Goal: Task Accomplishment & Management: Complete application form

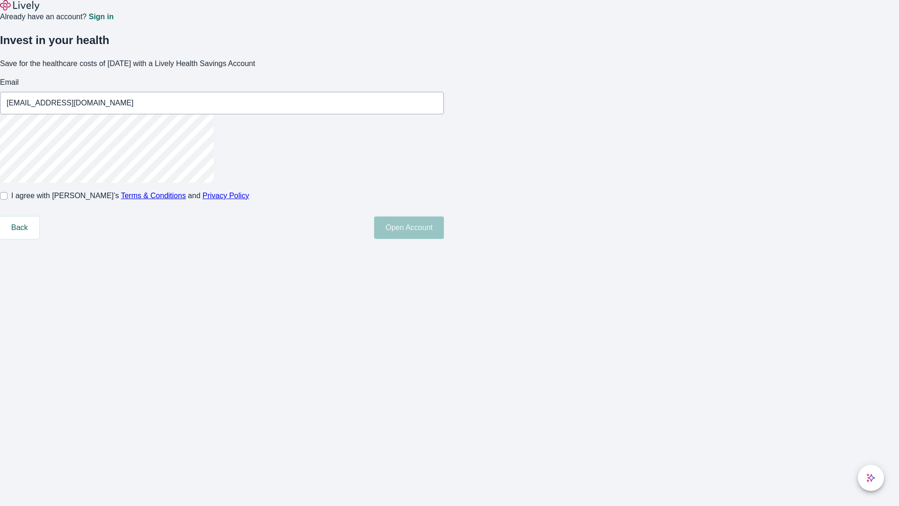
click at [7, 200] on input "I agree with Lively’s Terms & Conditions and Privacy Policy" at bounding box center [3, 195] width 7 height 7
checkbox input "true"
click at [444, 239] on button "Open Account" at bounding box center [409, 227] width 70 height 22
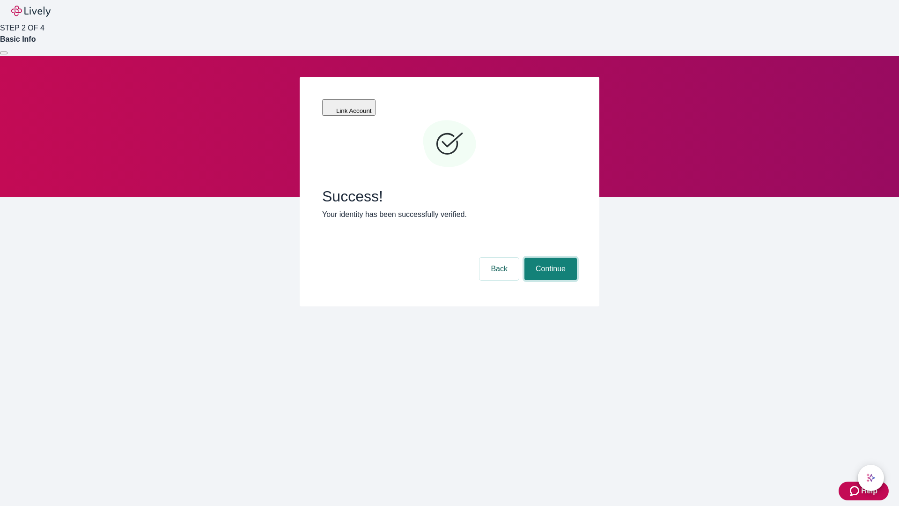
click at [549, 258] on button "Continue" at bounding box center [551, 269] width 52 height 22
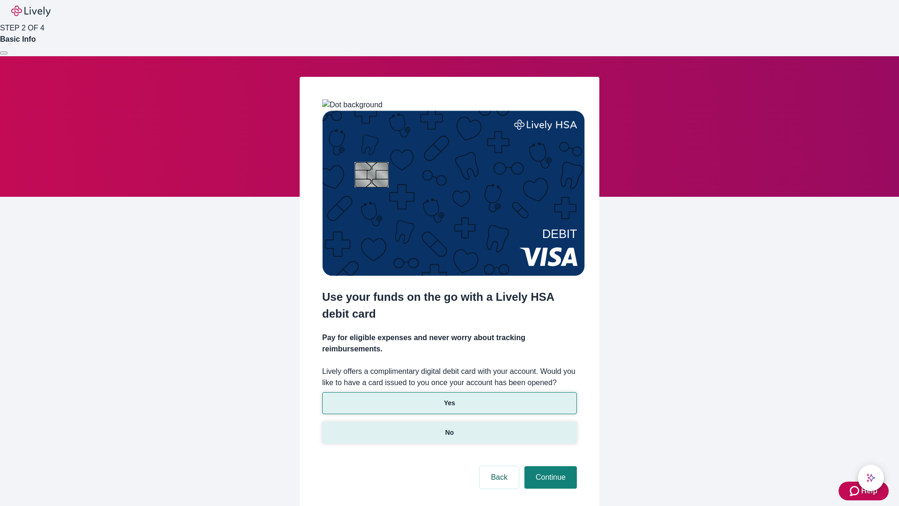
click at [449, 428] on p "No" at bounding box center [449, 433] width 9 height 10
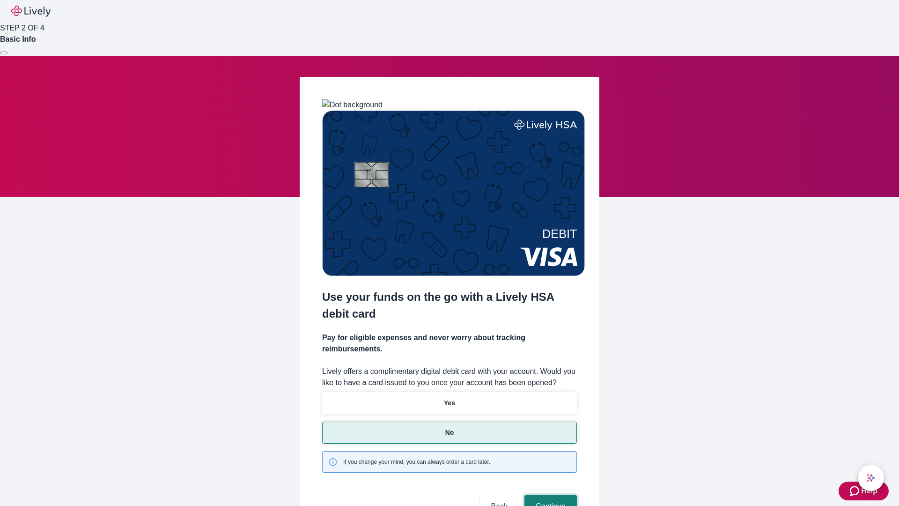
click at [549, 495] on button "Continue" at bounding box center [551, 506] width 52 height 22
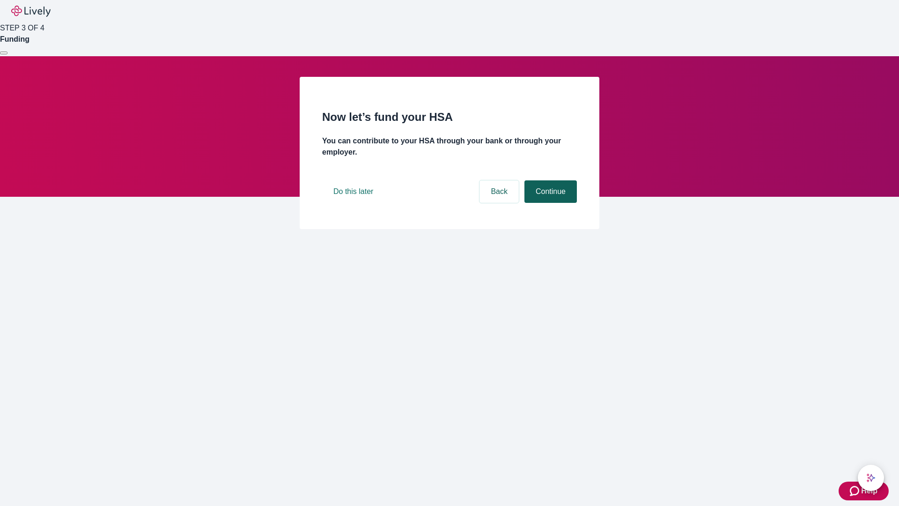
click at [549, 203] on button "Continue" at bounding box center [551, 191] width 52 height 22
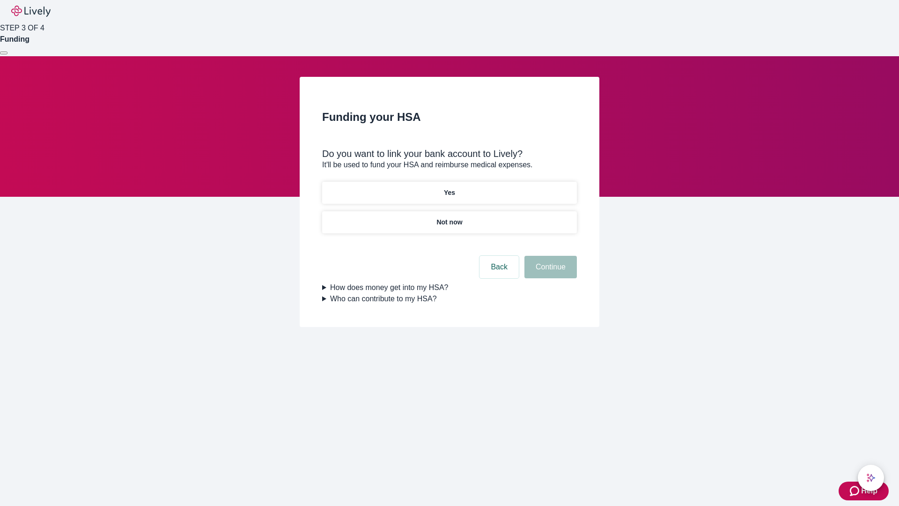
click at [449, 188] on p "Yes" at bounding box center [449, 193] width 11 height 10
click at [549, 256] on button "Continue" at bounding box center [551, 267] width 52 height 22
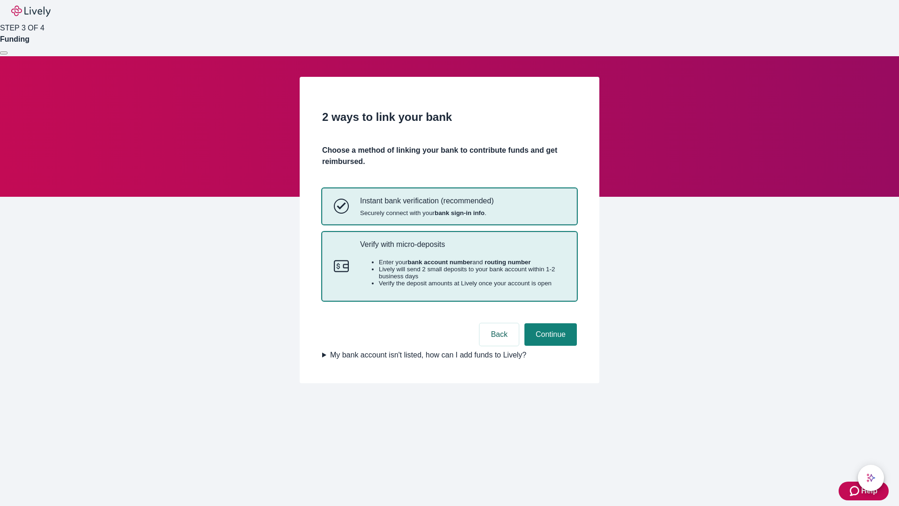
click at [462, 249] on p "Verify with micro-deposits" at bounding box center [462, 244] width 205 height 9
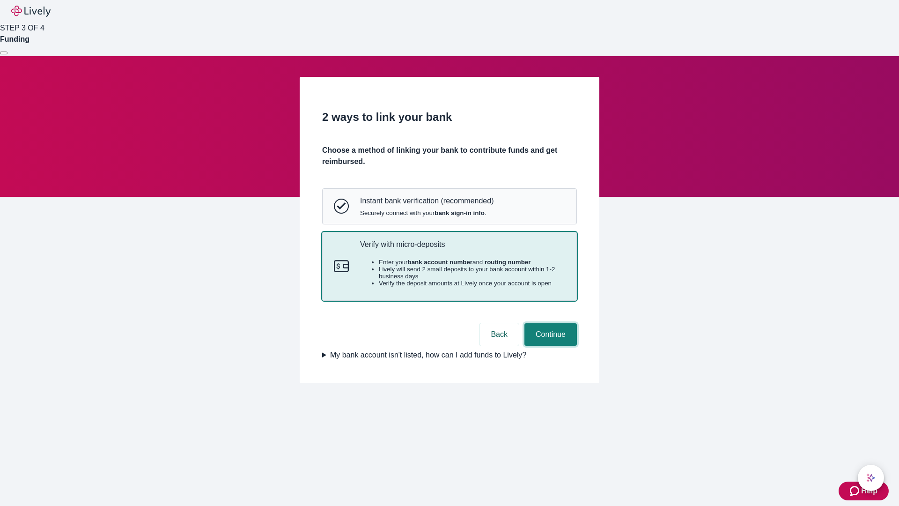
click at [549, 346] on button "Continue" at bounding box center [551, 334] width 52 height 22
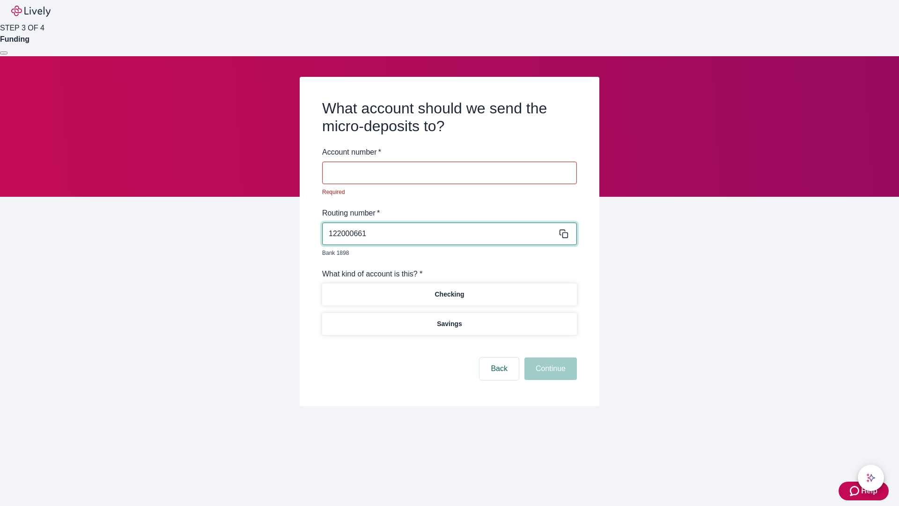
type input "122000661"
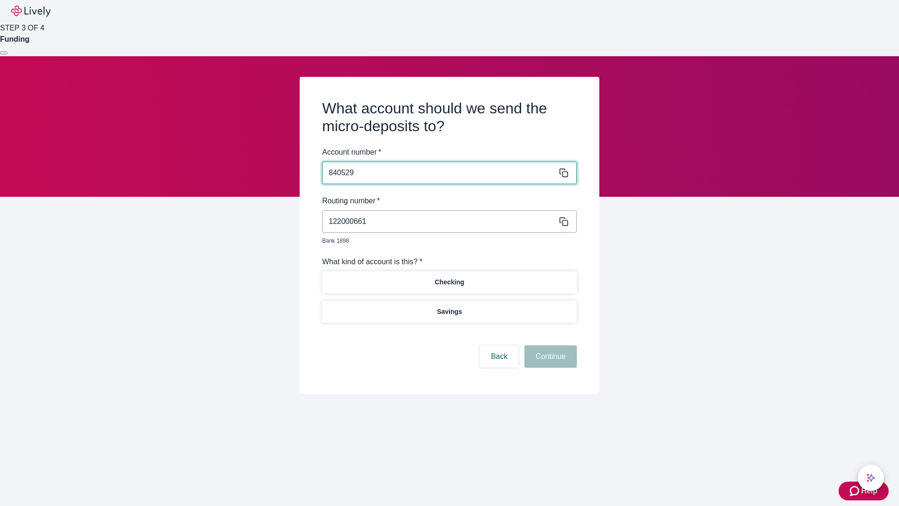
type input "840529"
click at [449, 277] on p "Checking" at bounding box center [450, 282] width 30 height 10
click at [549, 346] on button "Continue" at bounding box center [551, 356] width 52 height 22
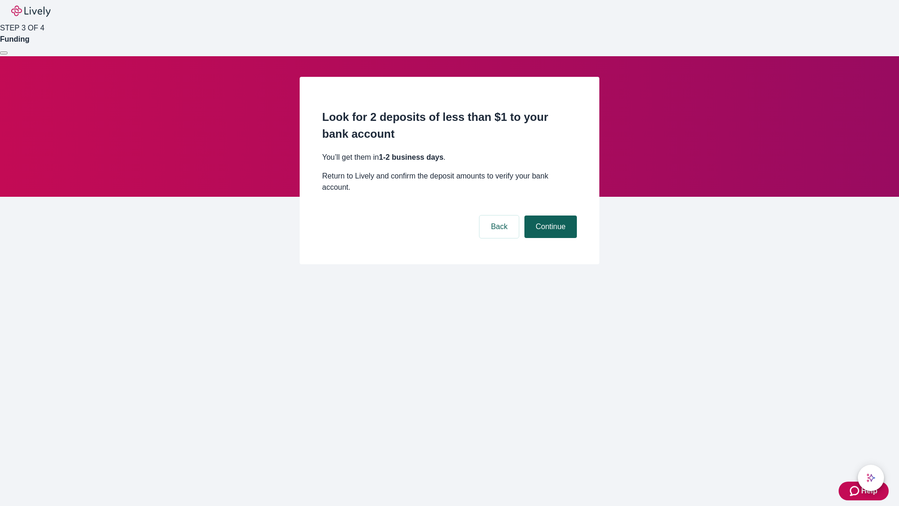
click at [549, 215] on button "Continue" at bounding box center [551, 226] width 52 height 22
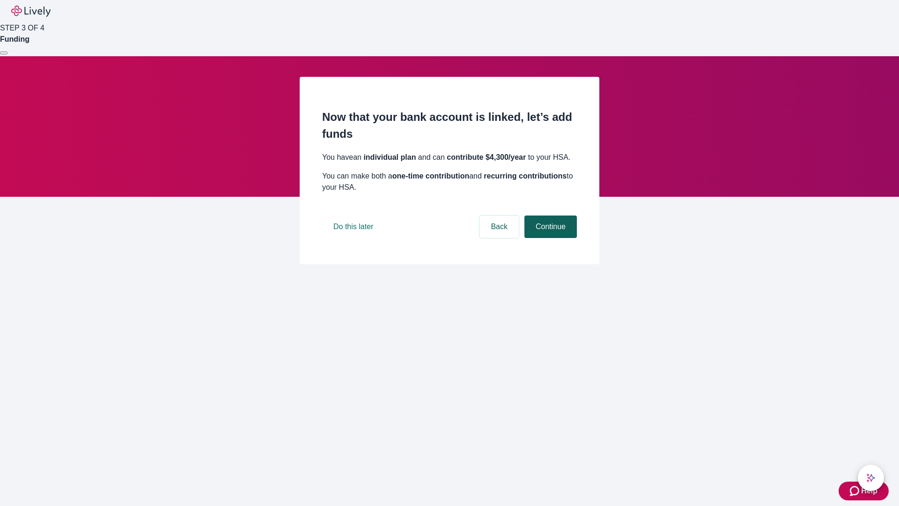
click at [549, 238] on button "Continue" at bounding box center [551, 226] width 52 height 22
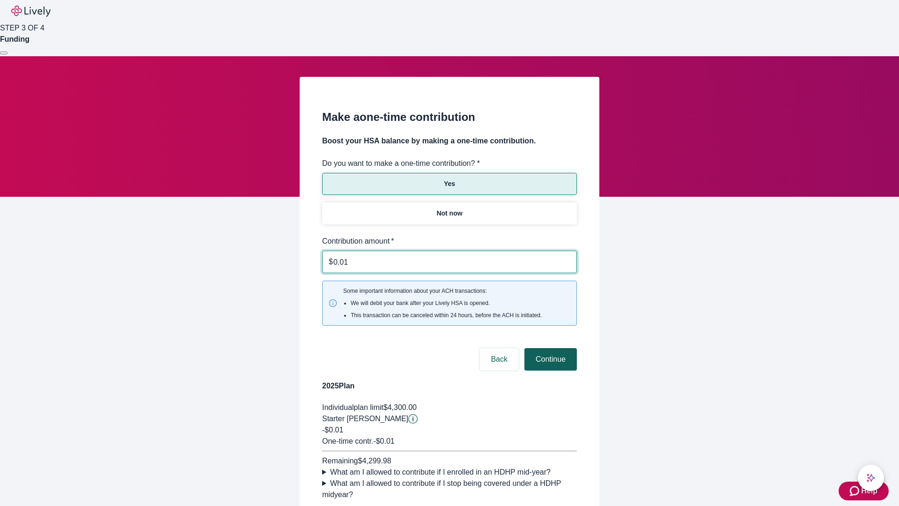
type input "0.01"
click at [549, 348] on button "Continue" at bounding box center [551, 359] width 52 height 22
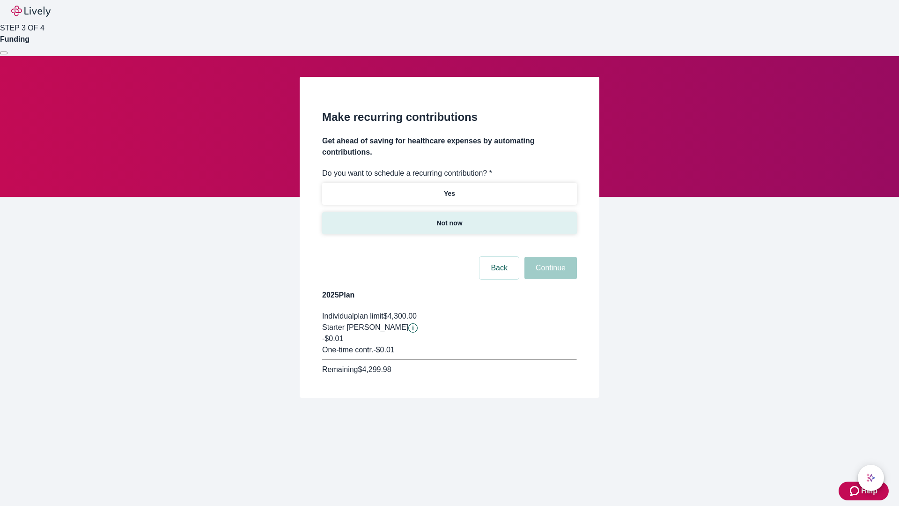
click at [449, 218] on p "Not now" at bounding box center [450, 223] width 26 height 10
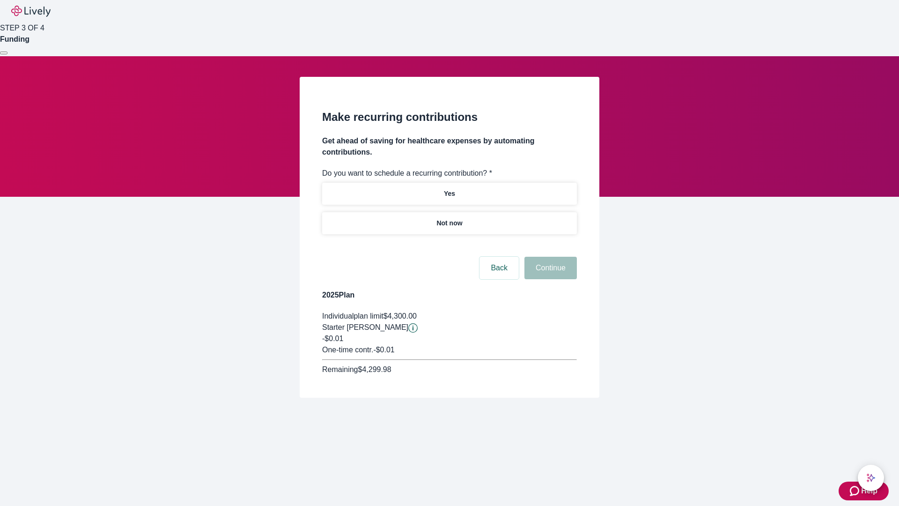
click at [549, 257] on button "Continue" at bounding box center [551, 268] width 52 height 22
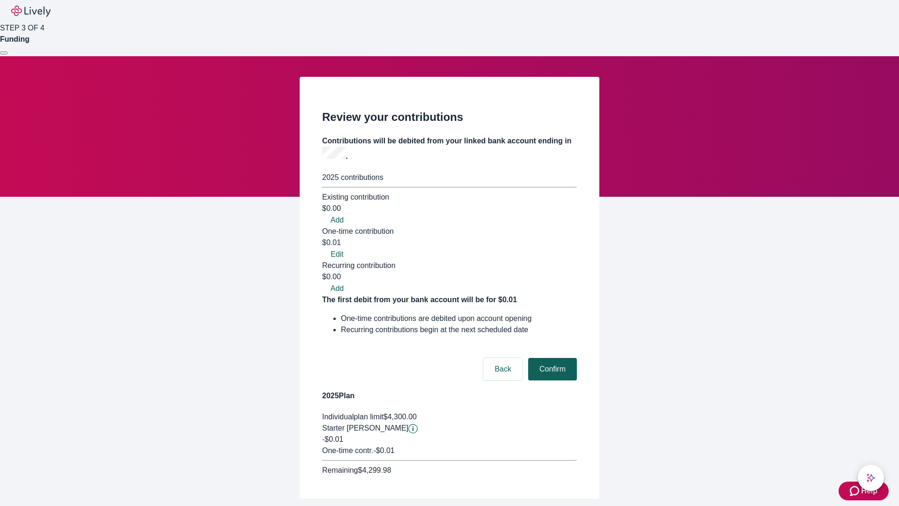
click at [551, 358] on button "Confirm" at bounding box center [552, 369] width 49 height 22
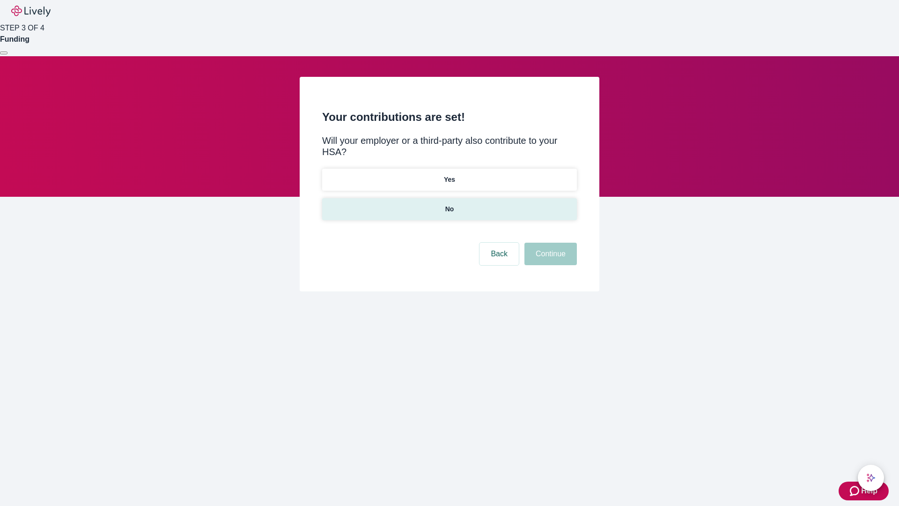
click at [449, 204] on p "No" at bounding box center [449, 209] width 9 height 10
click at [549, 243] on button "Continue" at bounding box center [551, 254] width 52 height 22
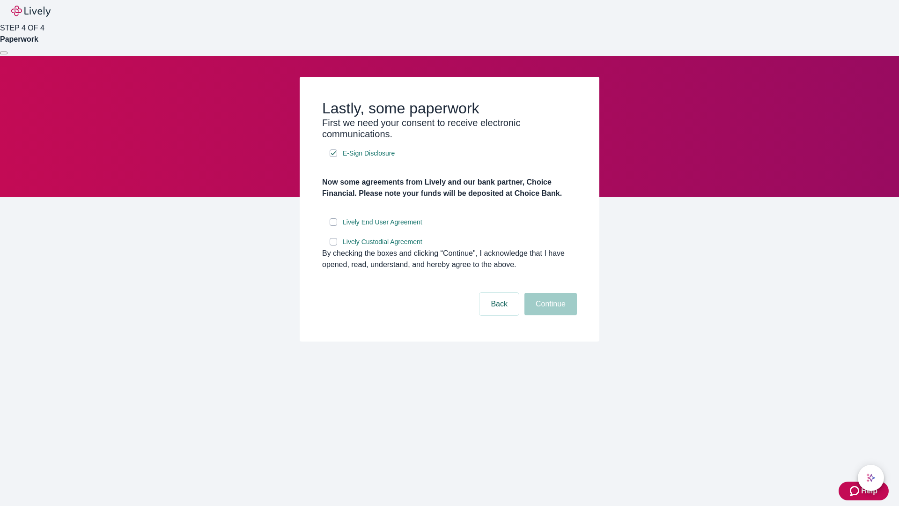
click at [334, 226] on input "Lively End User Agreement" at bounding box center [333, 221] width 7 height 7
checkbox input "true"
click at [334, 245] on input "Lively Custodial Agreement" at bounding box center [333, 241] width 7 height 7
checkbox input "true"
click at [549, 315] on button "Continue" at bounding box center [551, 304] width 52 height 22
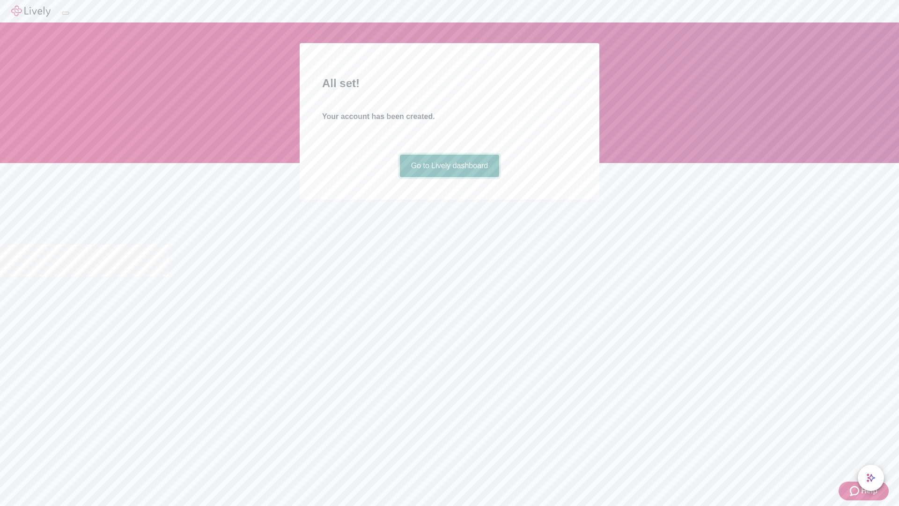
click at [449, 177] on link "Go to Lively dashboard" at bounding box center [450, 166] width 100 height 22
